Goal: Find specific page/section: Find specific page/section

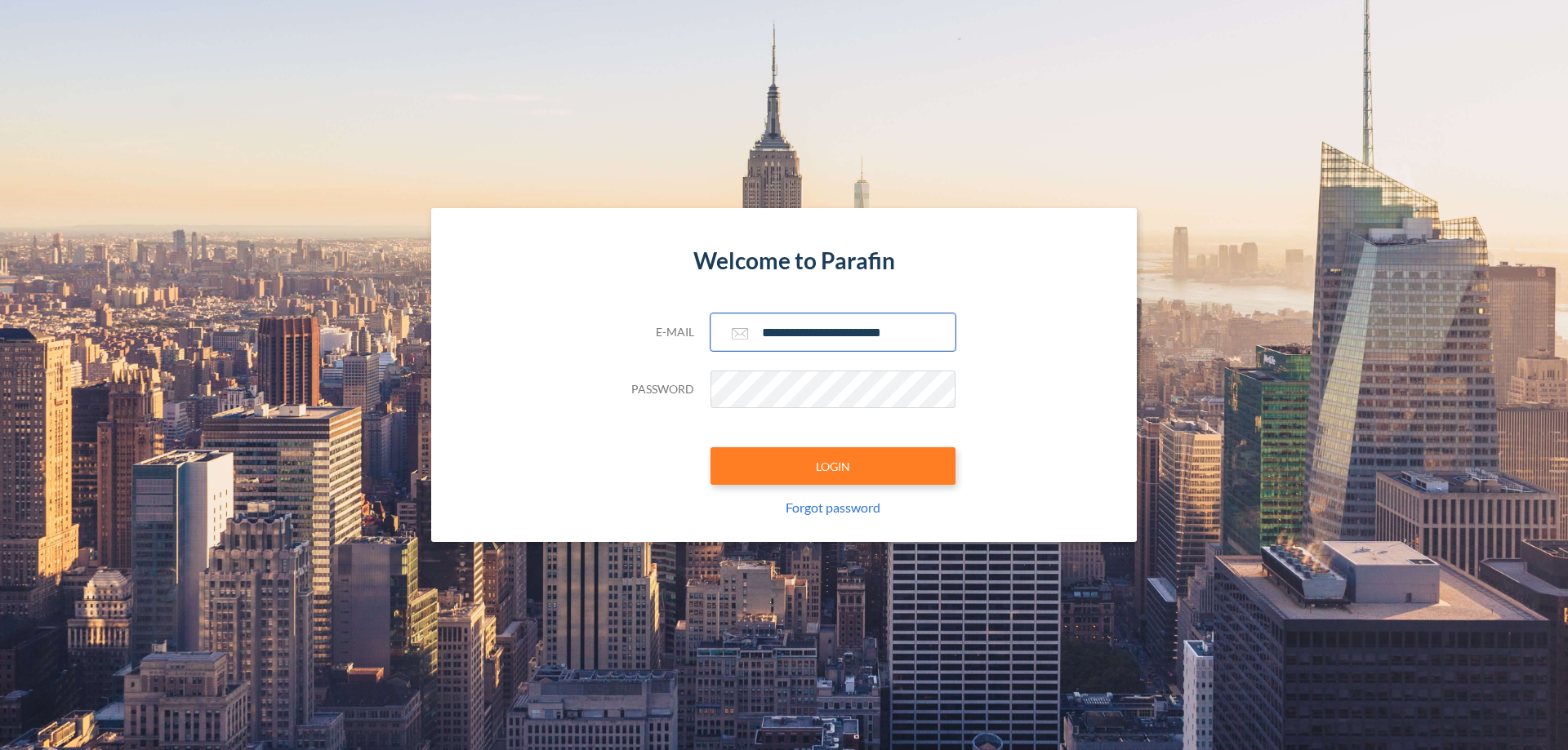
type input "**********"
click at [833, 466] on button "LOGIN" at bounding box center [833, 466] width 245 height 37
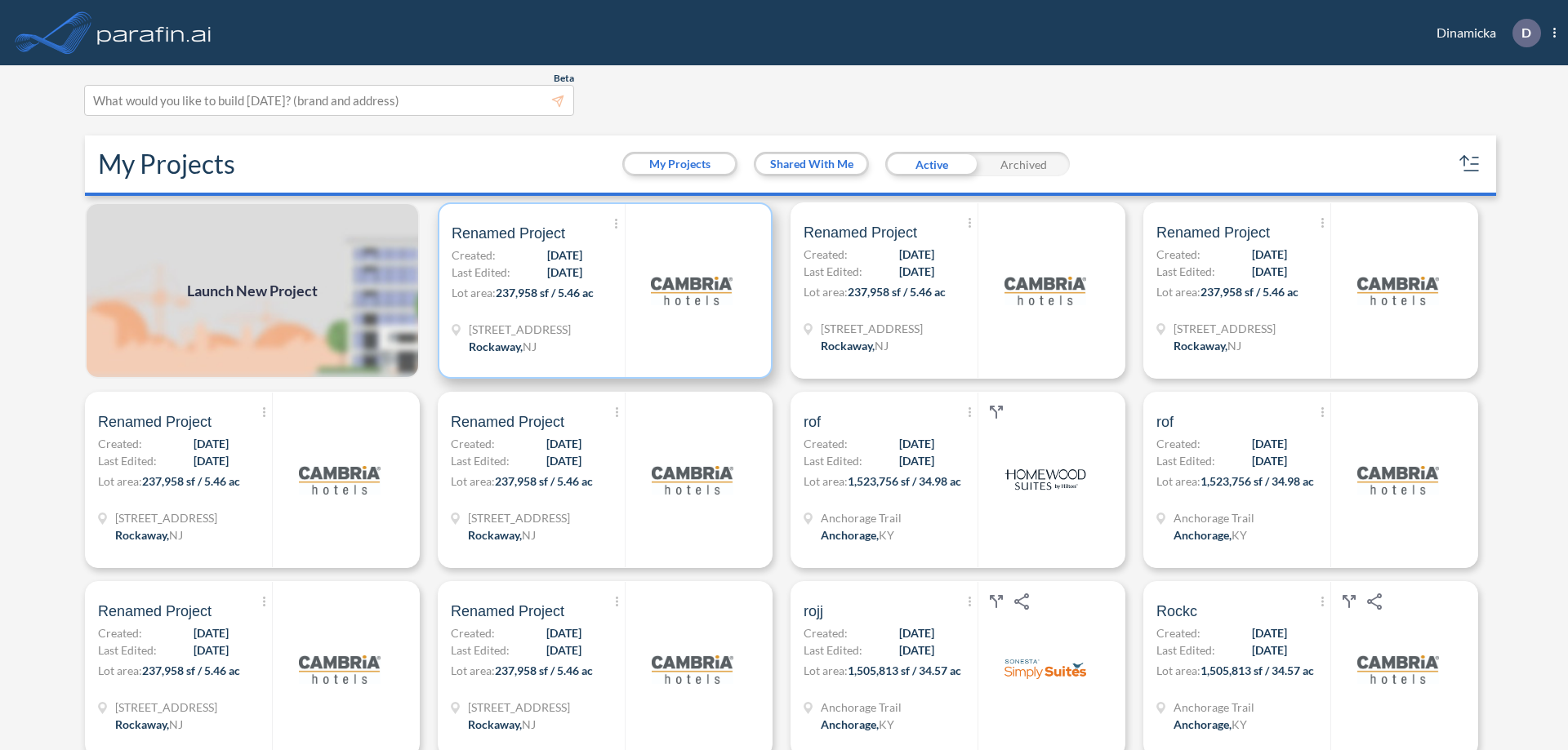
scroll to position [4, 0]
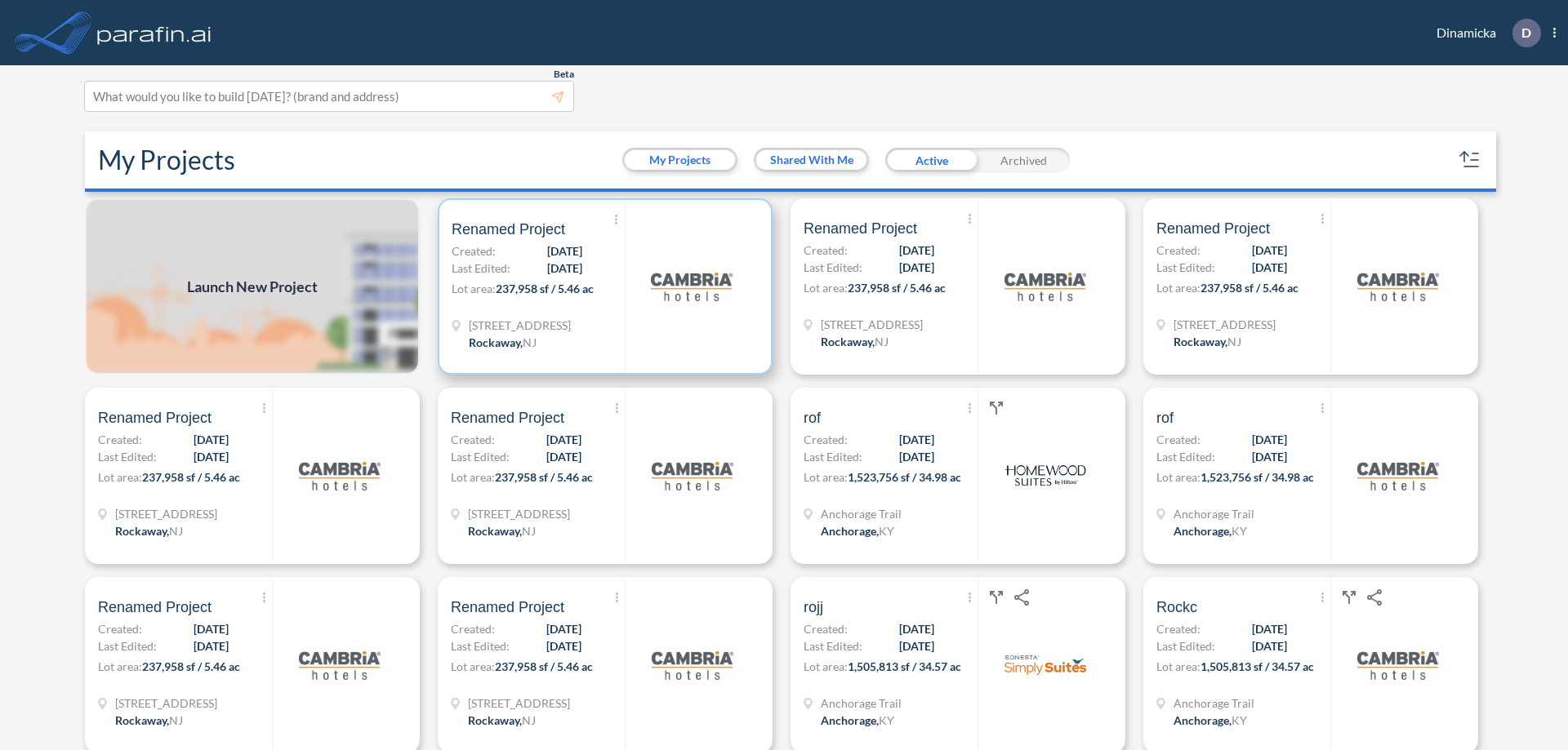
click at [602, 286] on p "Lot area: 237,958 sf / 5.46 ac" at bounding box center [537, 291] width 173 height 24
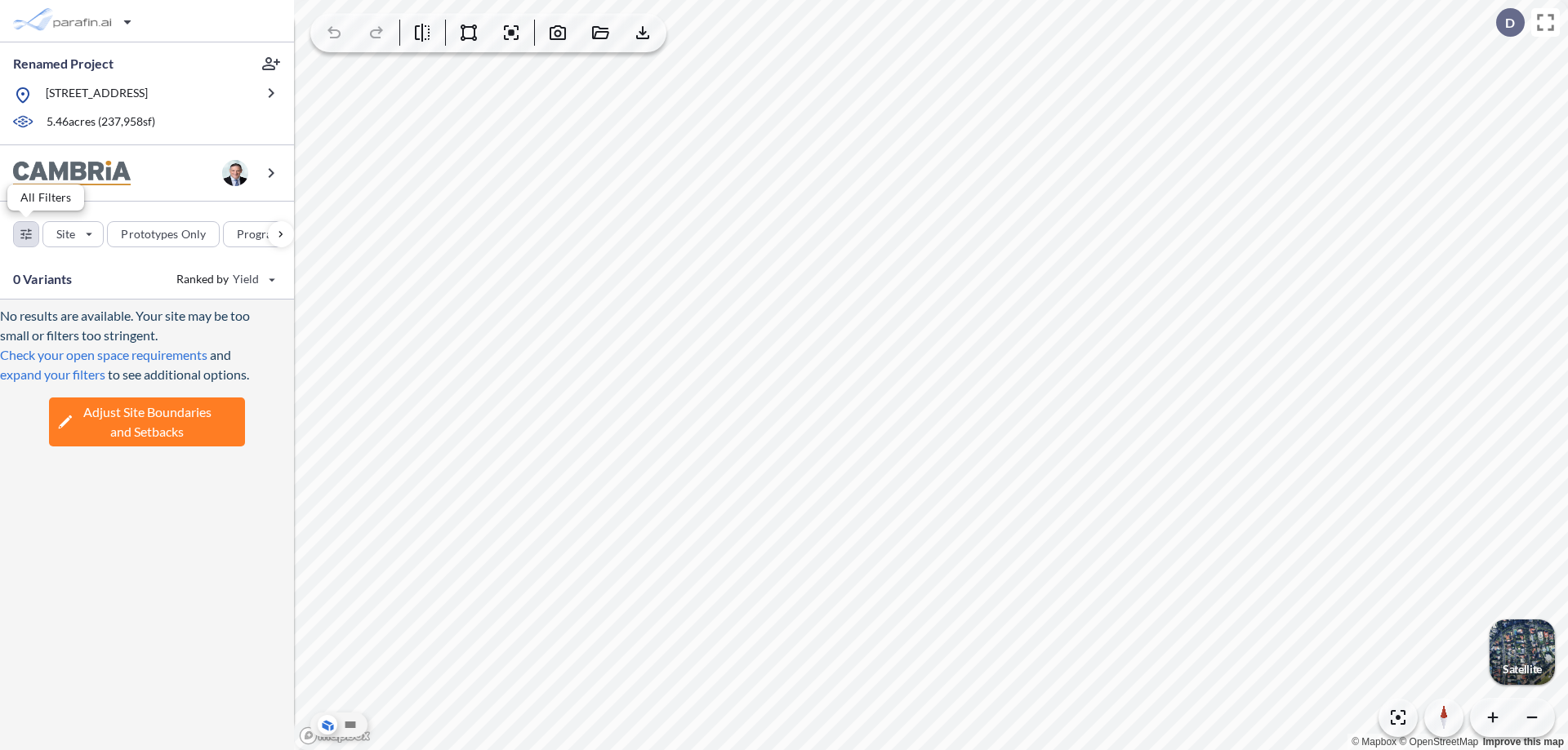
click at [26, 234] on div "button" at bounding box center [26, 235] width 25 height 25
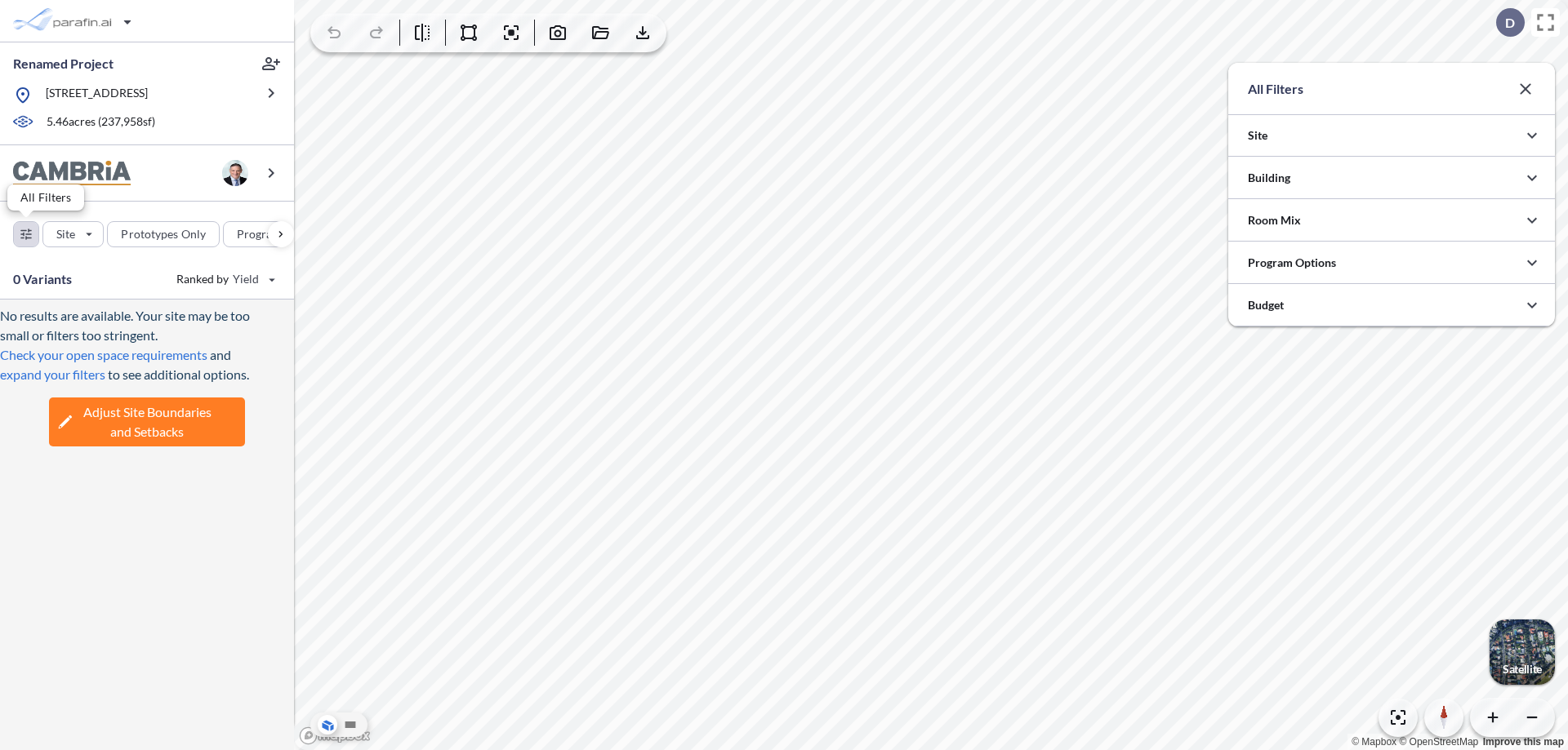
scroll to position [816535, 816205]
click at [1532, 178] on icon "button" at bounding box center [1532, 178] width 19 height 19
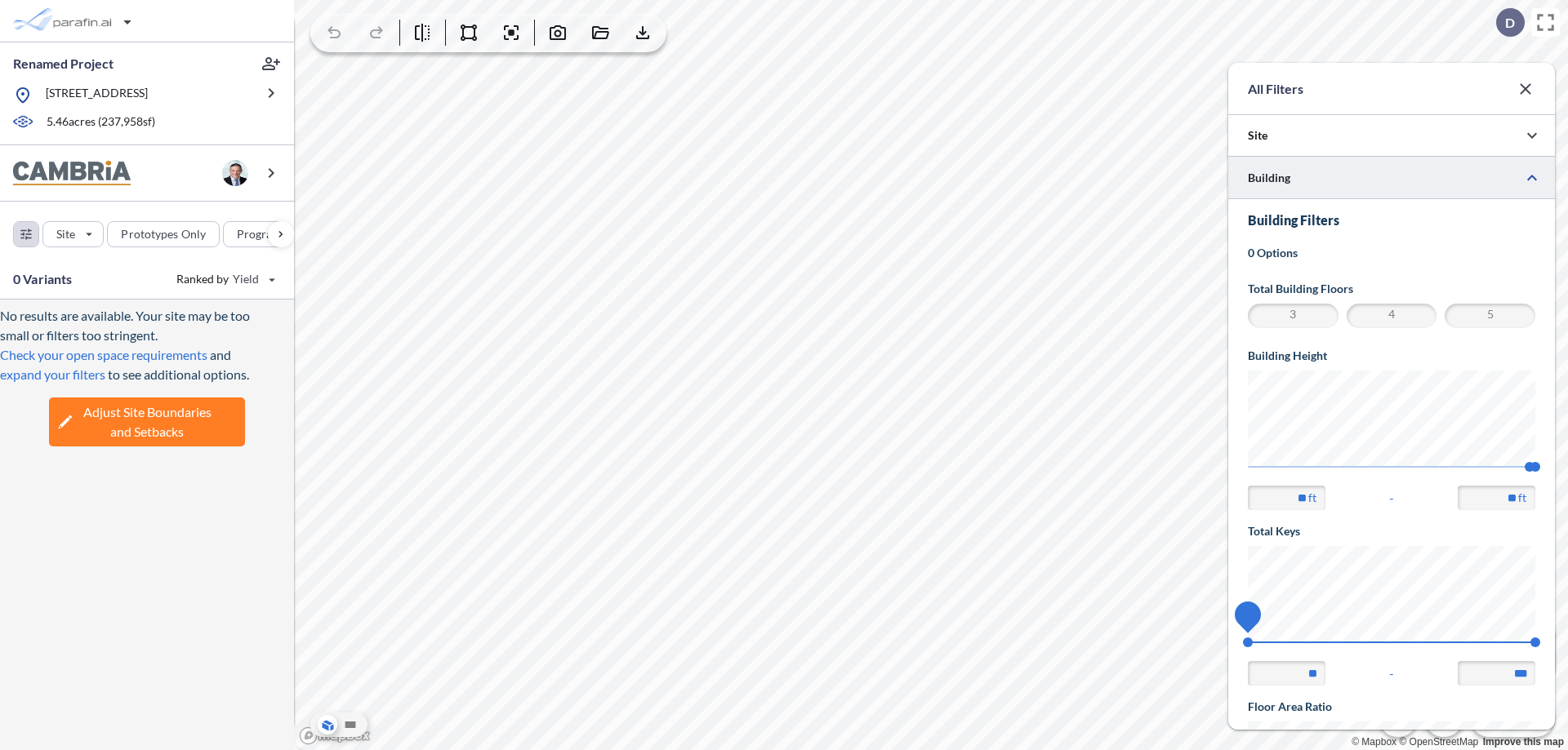
scroll to position [284, 0]
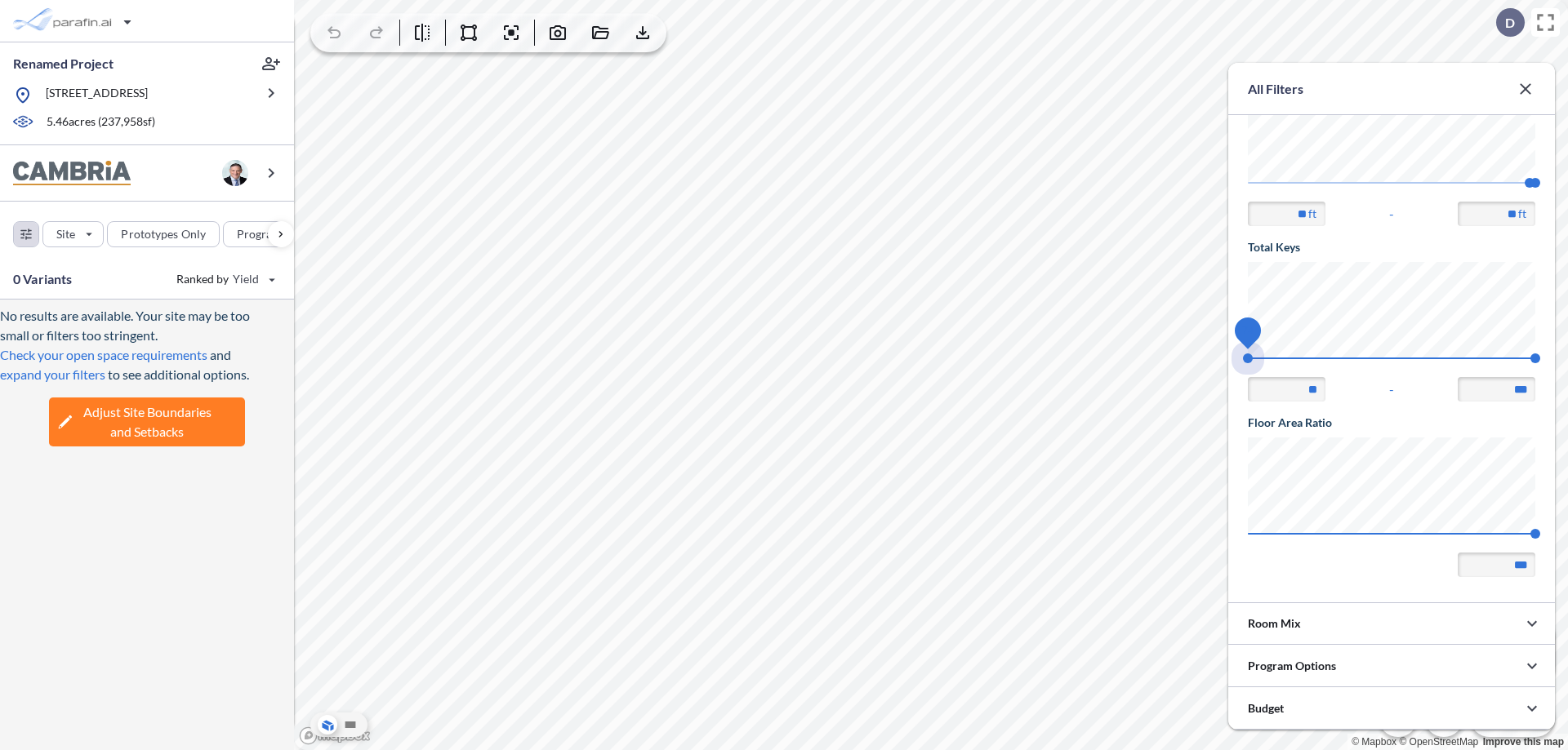
drag, startPoint x: 1248, startPoint y: 358, endPoint x: 1535, endPoint y: 358, distance: 287.0
click at [1535, 358] on span "74 140" at bounding box center [1392, 363] width 287 height 12
type input "***"
